Goal: Task Accomplishment & Management: Manage account settings

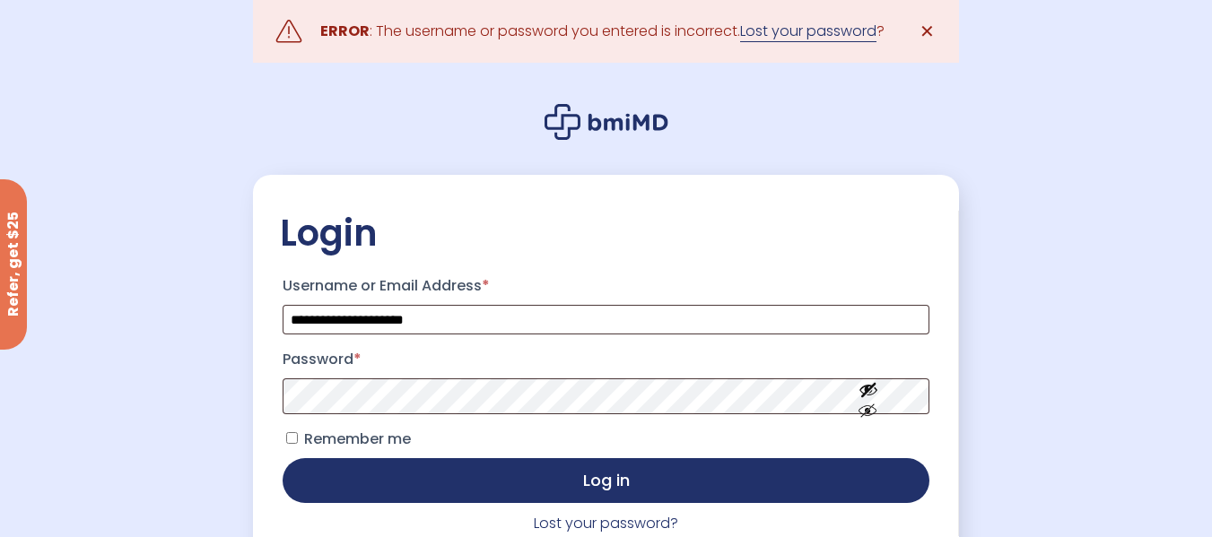
click at [838, 41] on link "Lost your password" at bounding box center [808, 32] width 136 height 22
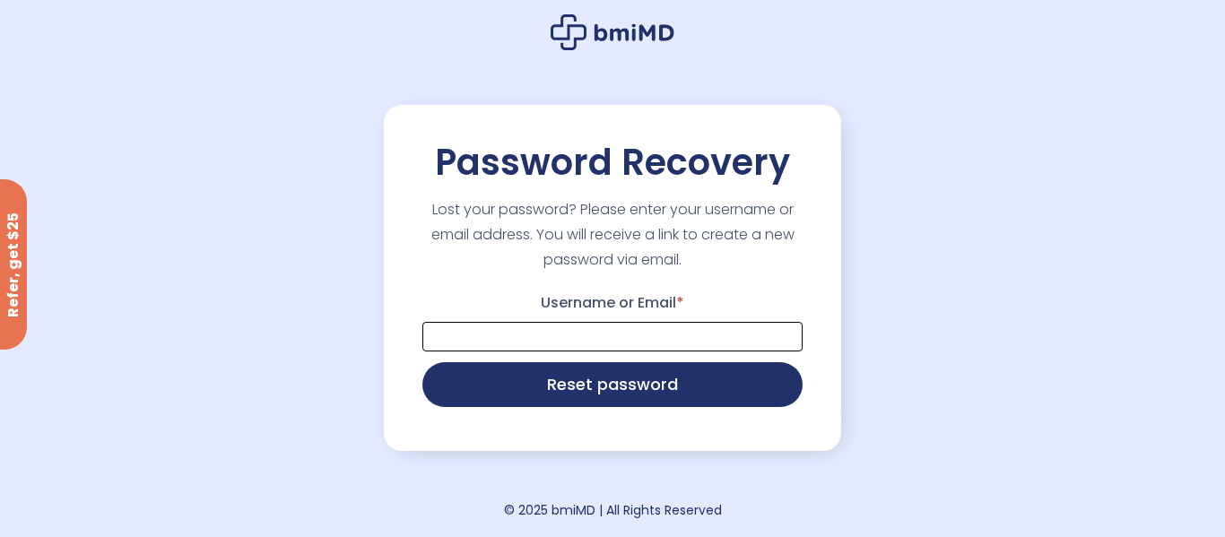
click at [575, 331] on input "Username or Email *" at bounding box center [612, 337] width 380 height 30
type input "**********"
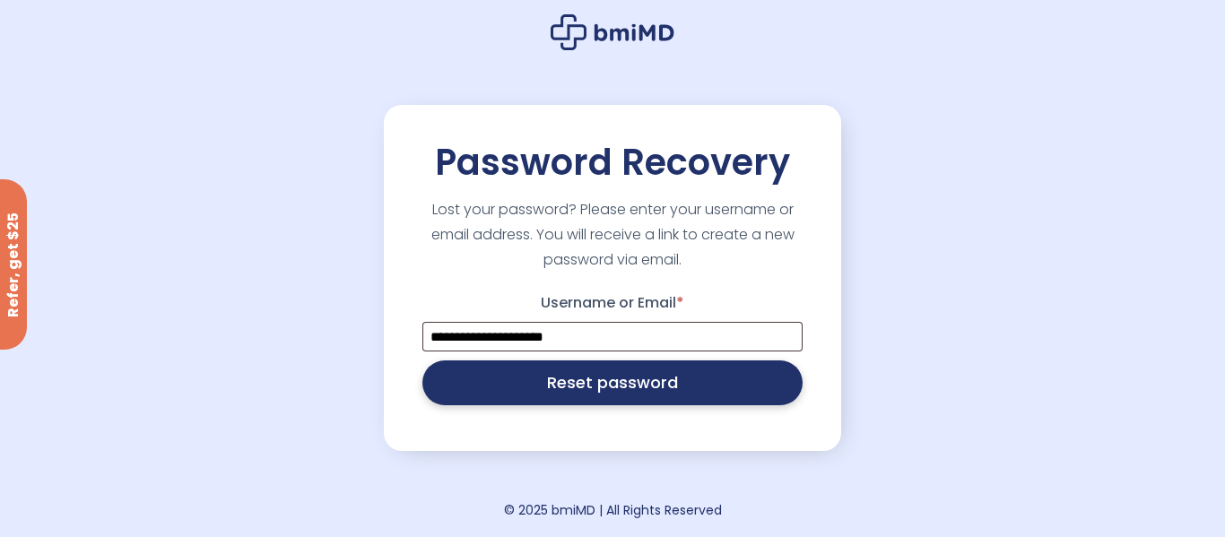
click at [609, 387] on button "Reset password" at bounding box center [612, 383] width 380 height 45
